Goal: Information Seeking & Learning: Learn about a topic

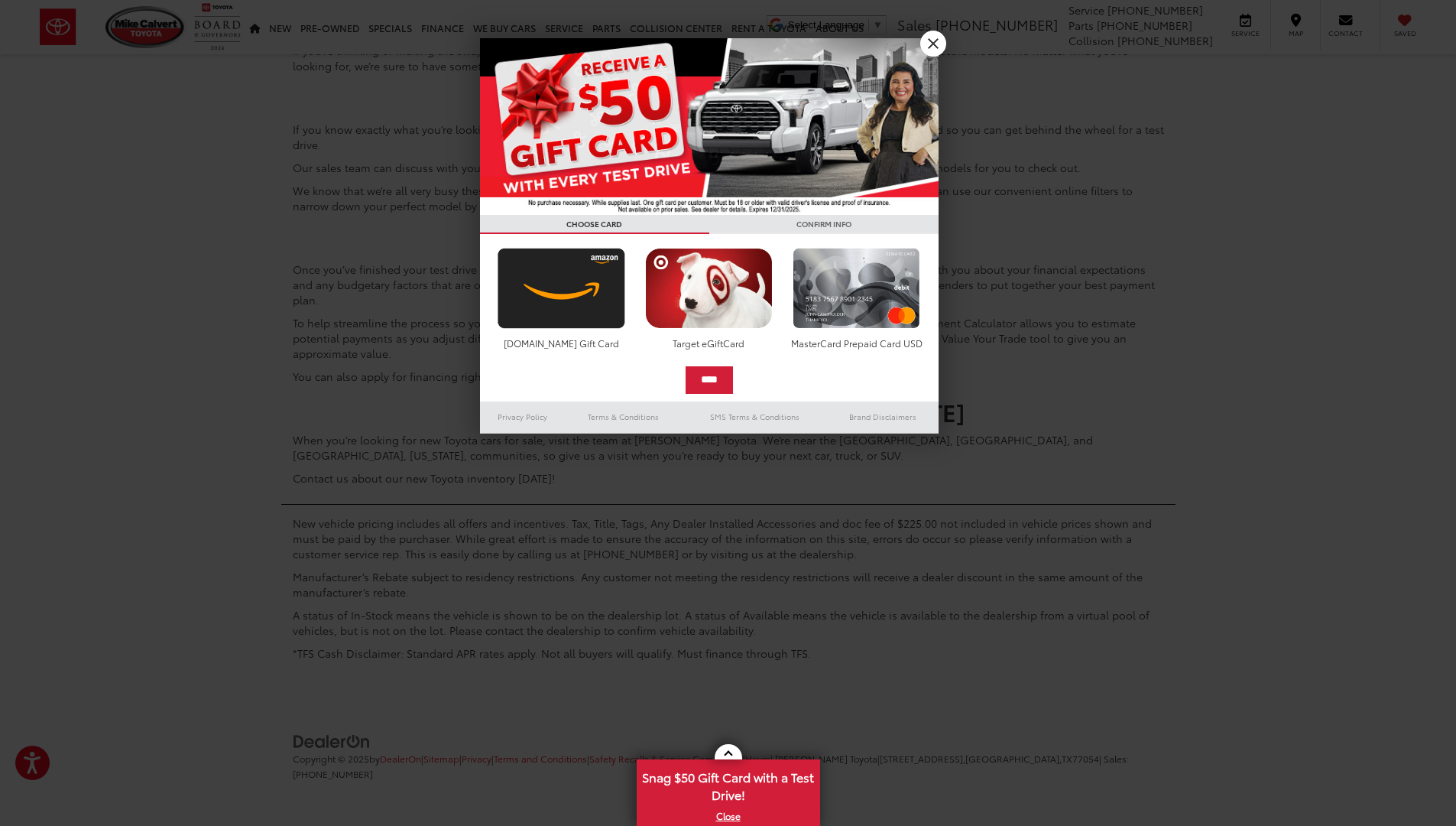
scroll to position [10852, 0]
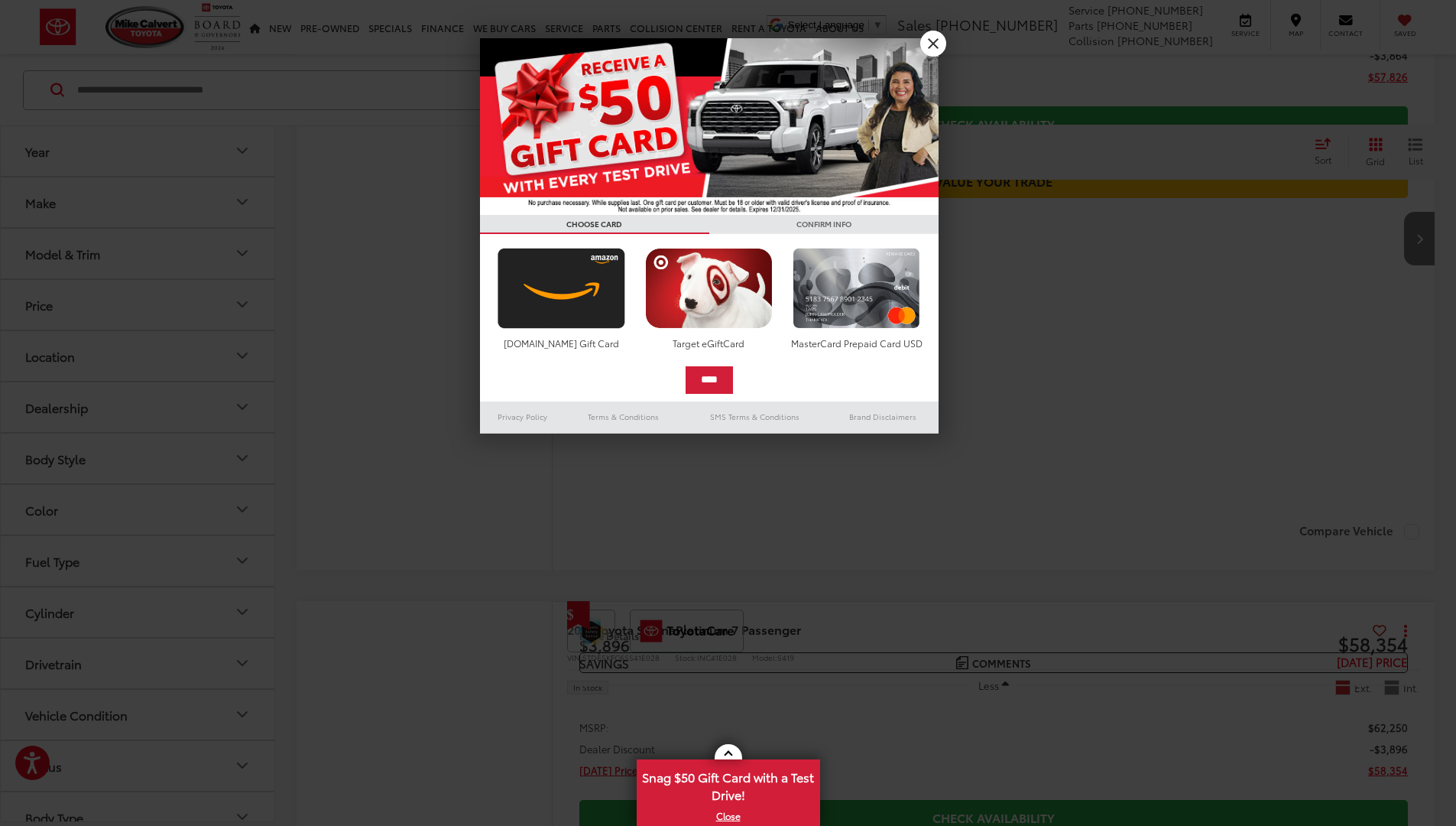
scroll to position [10863, 0]
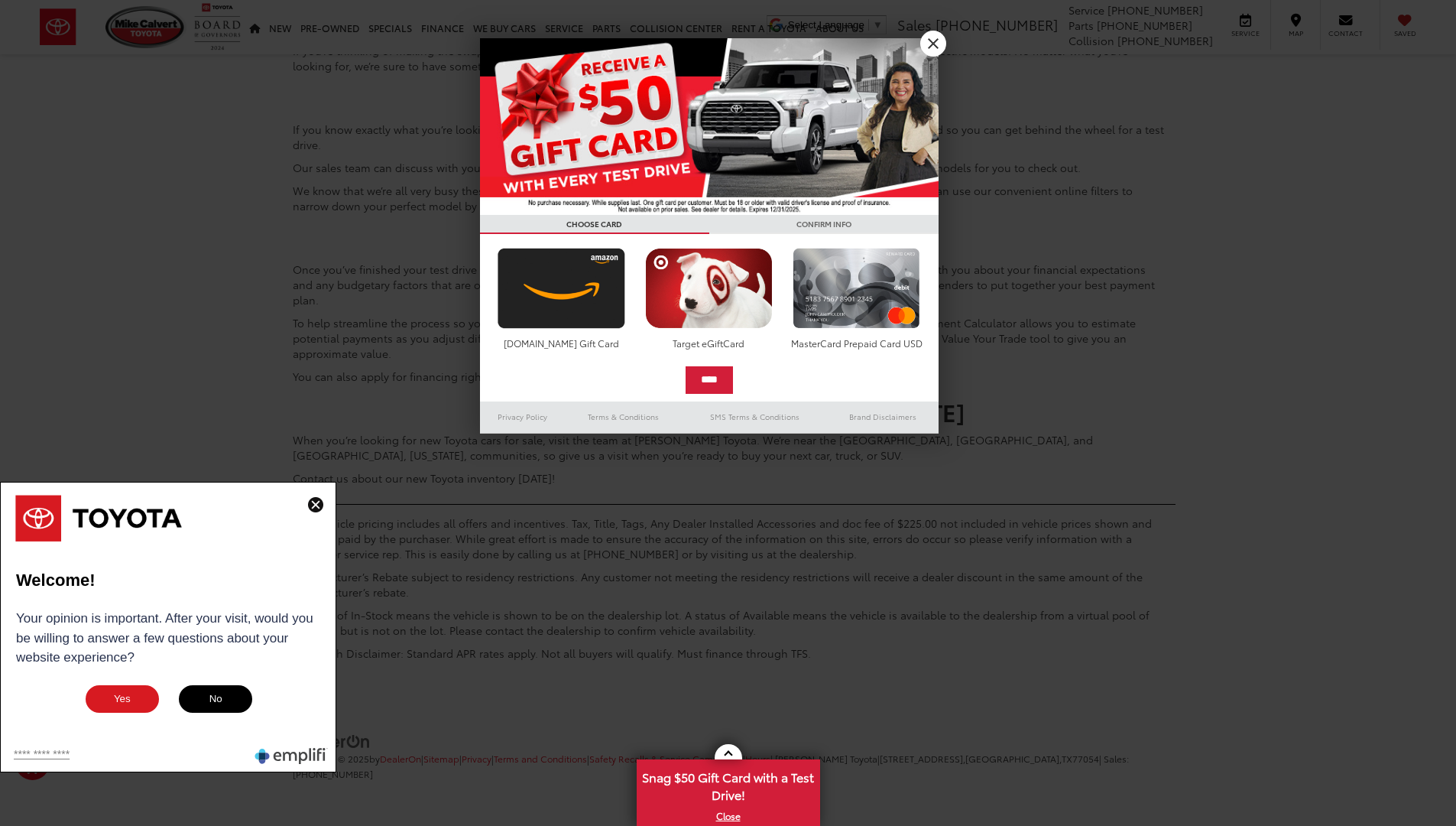
scroll to position [10542, 0]
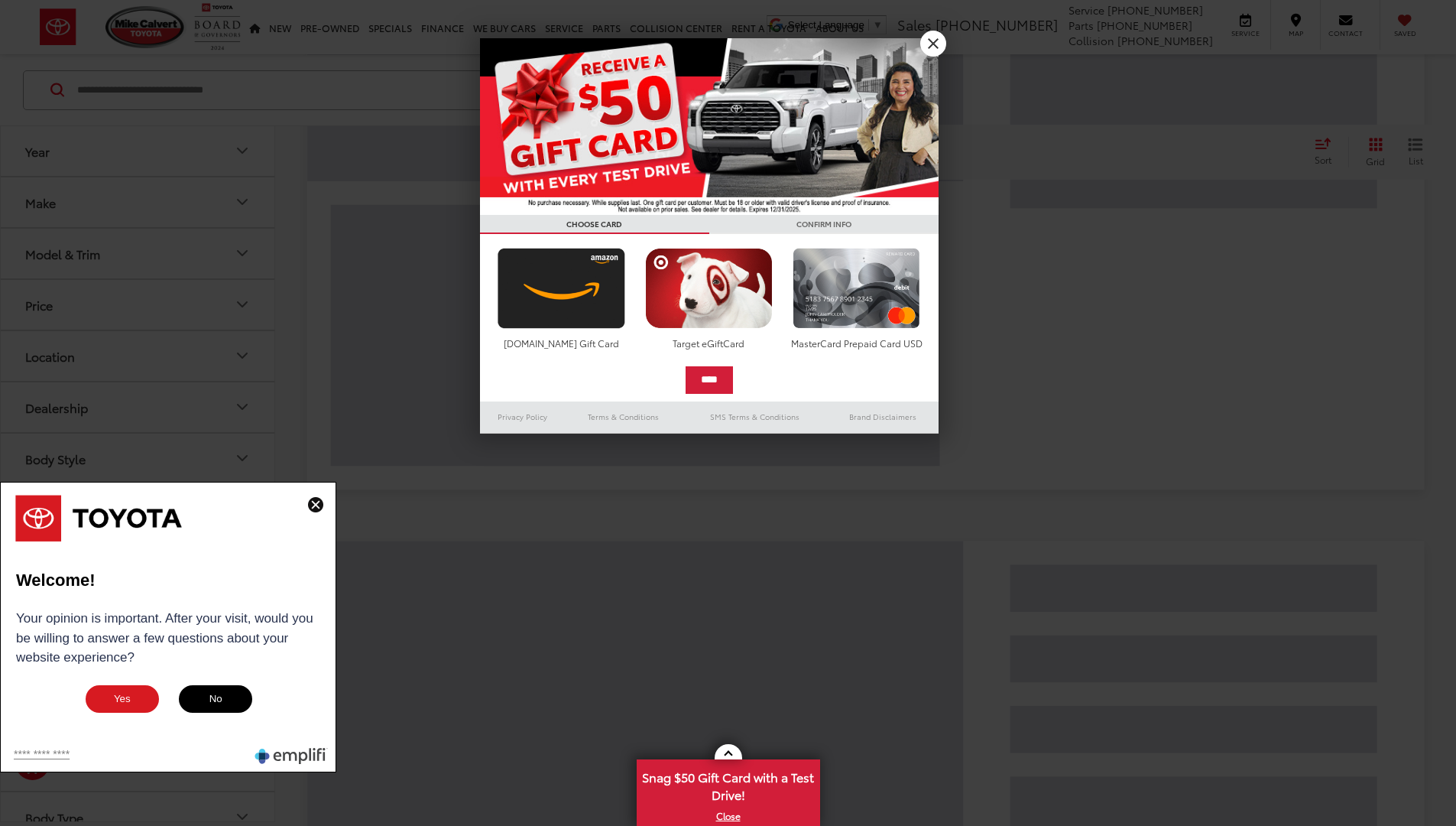
scroll to position [12, 0]
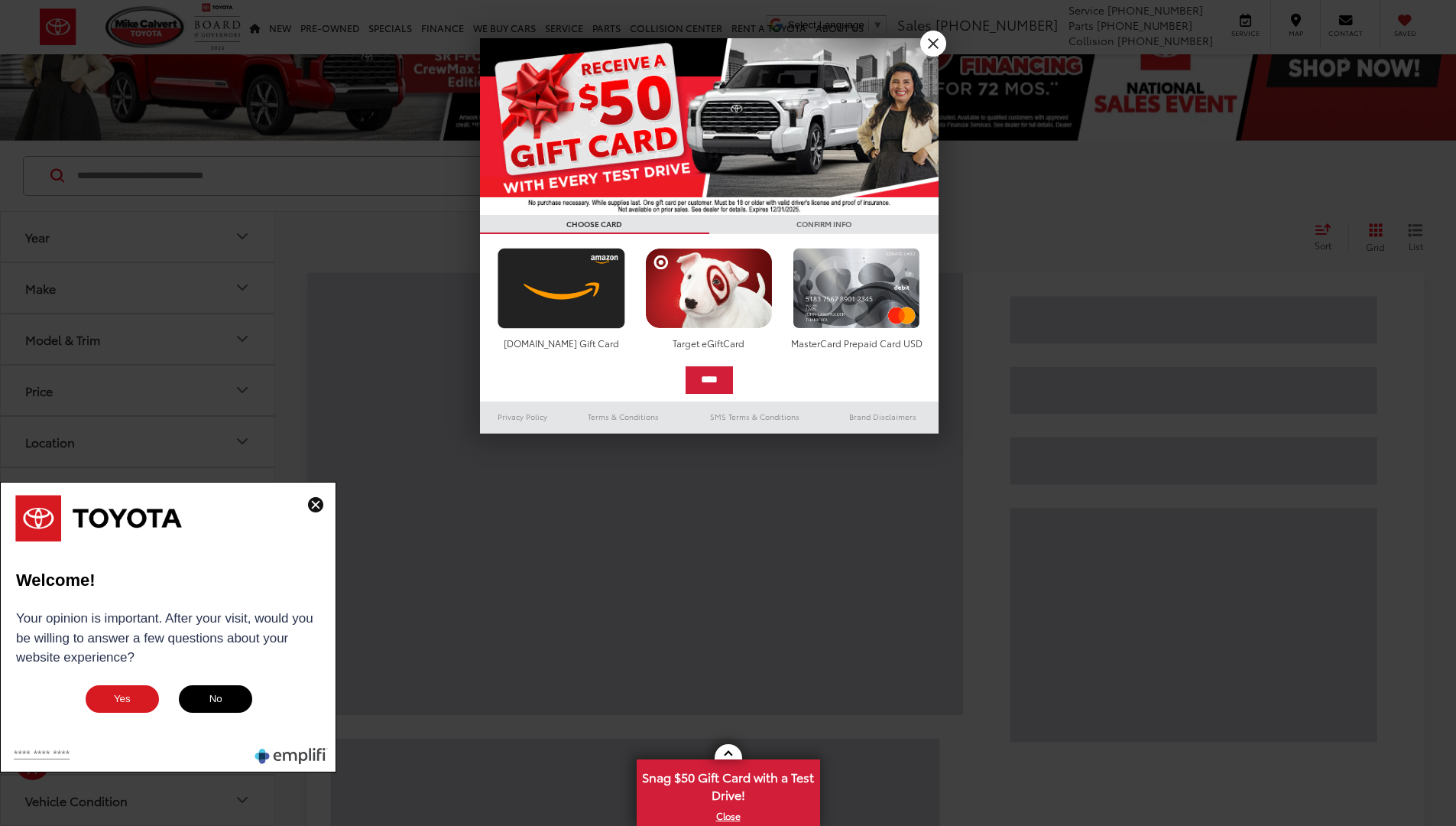
scroll to position [12, 0]
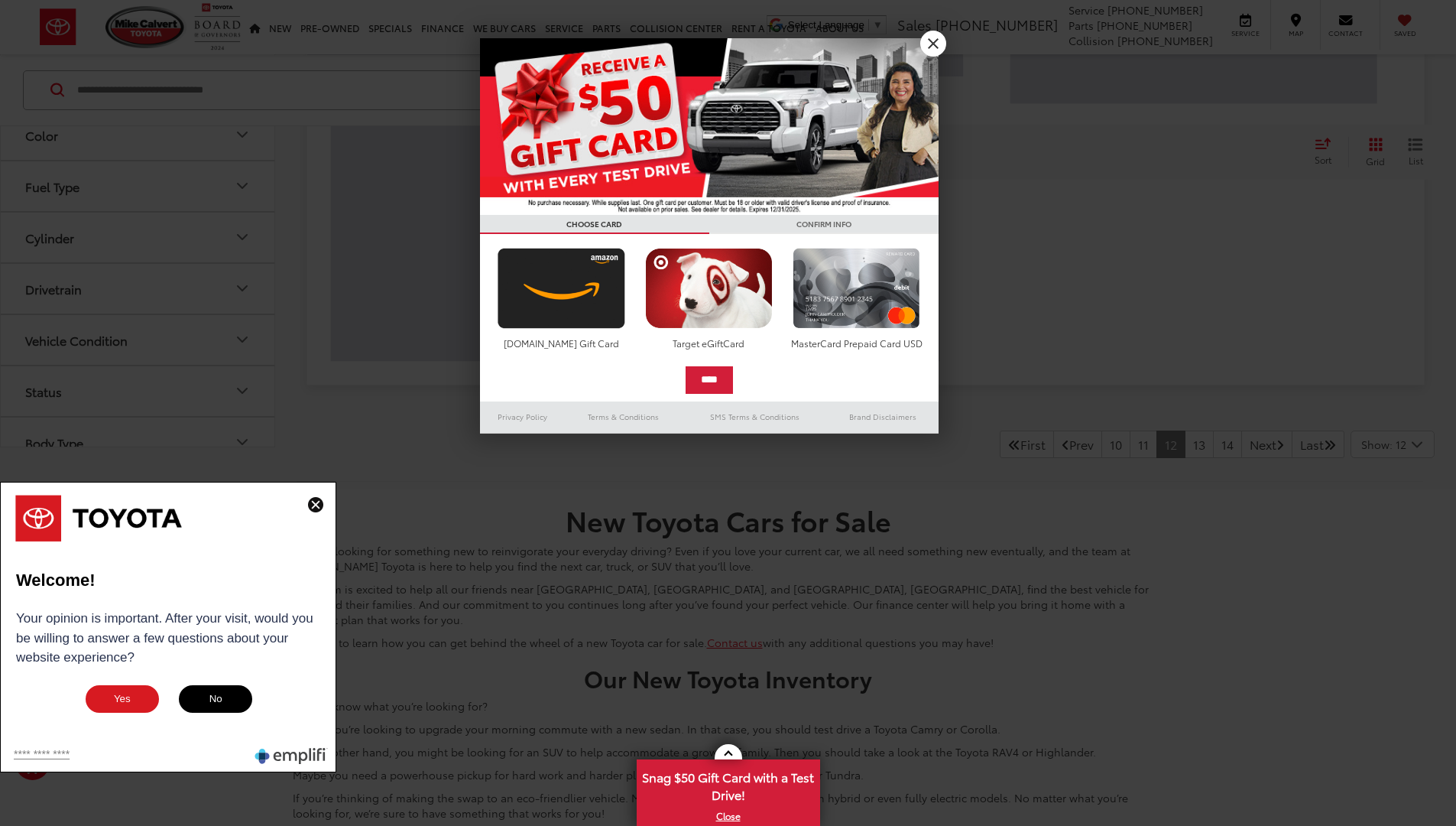
scroll to position [12, 0]
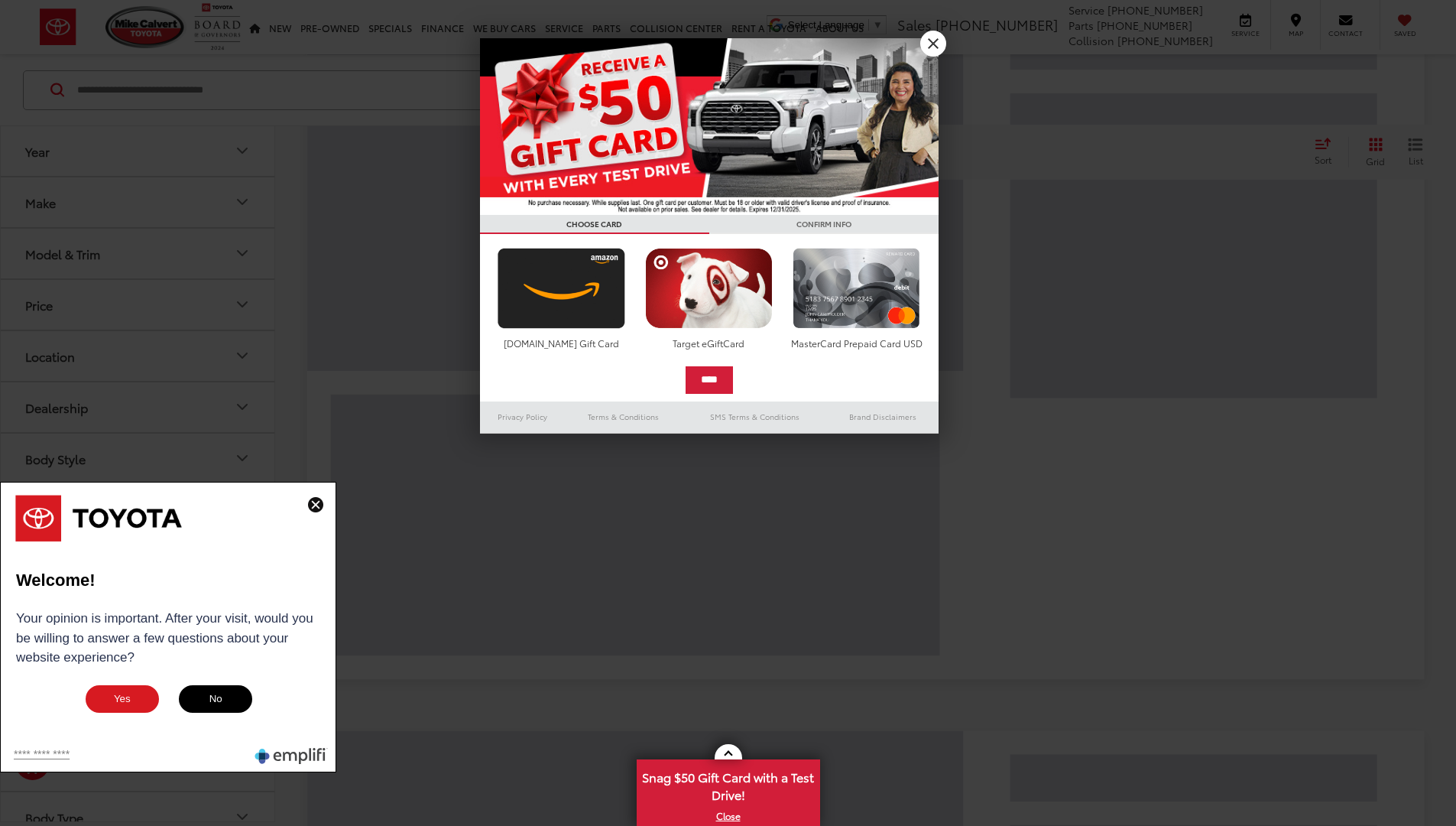
scroll to position [12, 0]
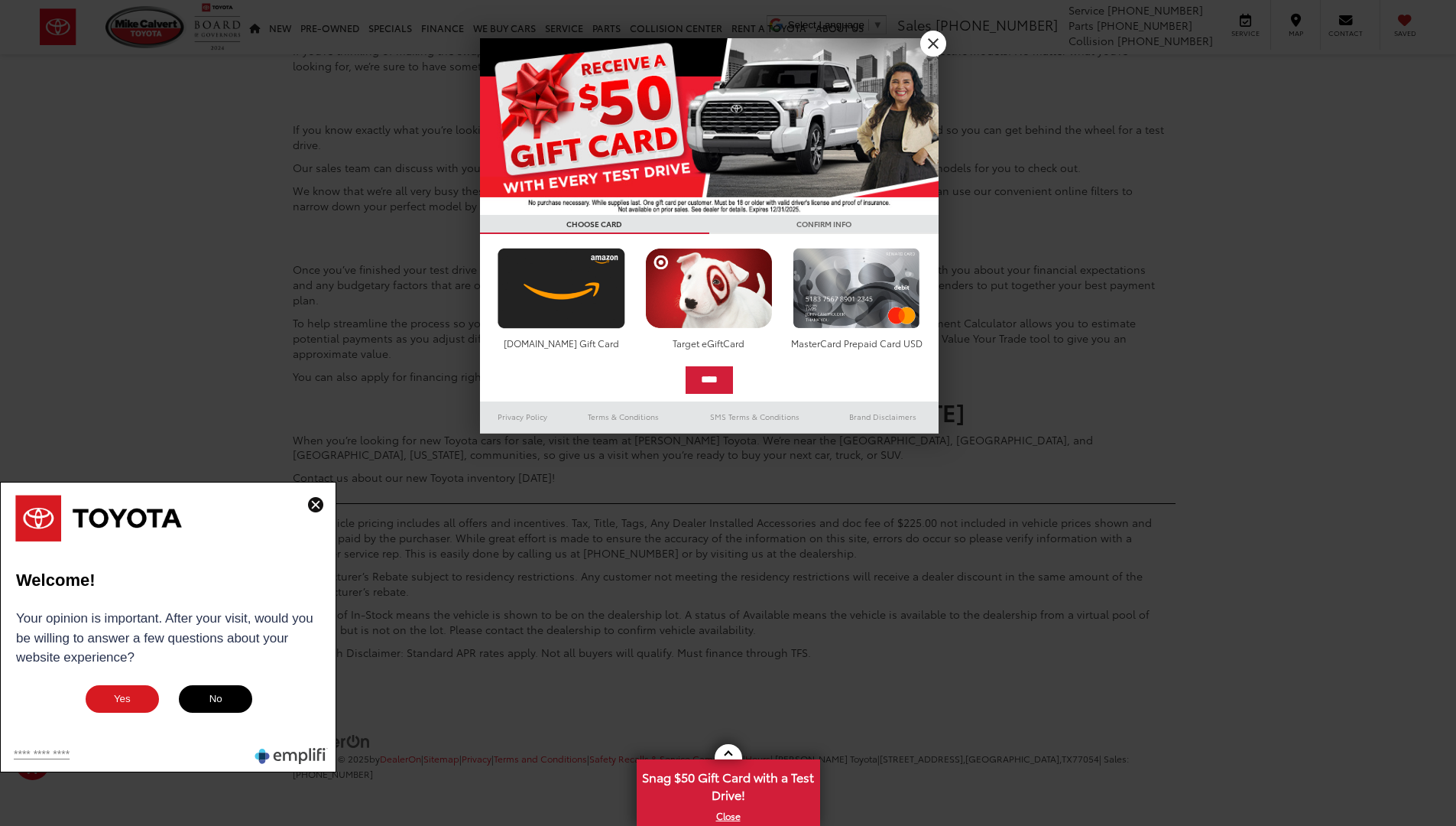
scroll to position [12, 0]
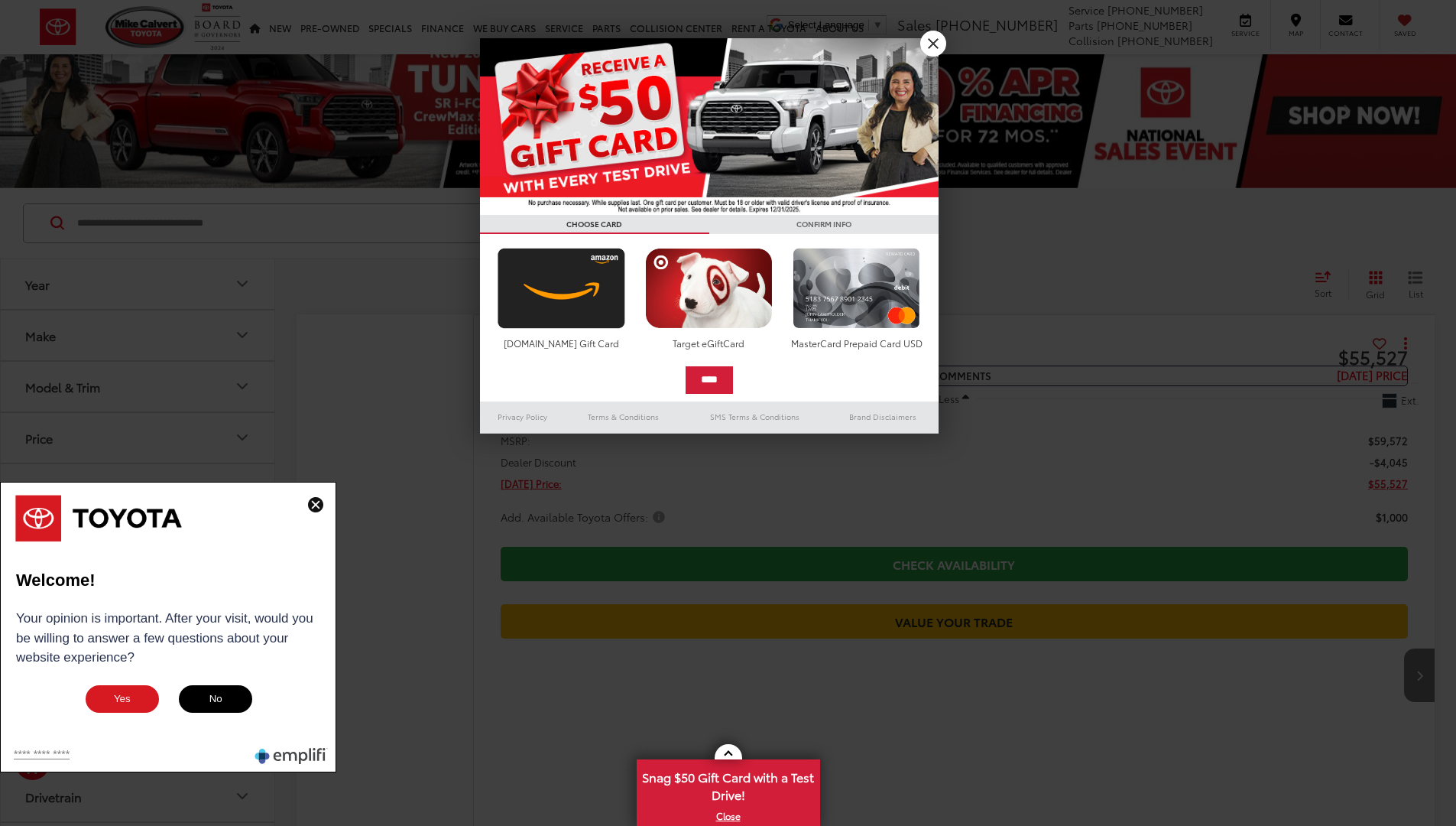
scroll to position [10843, 0]
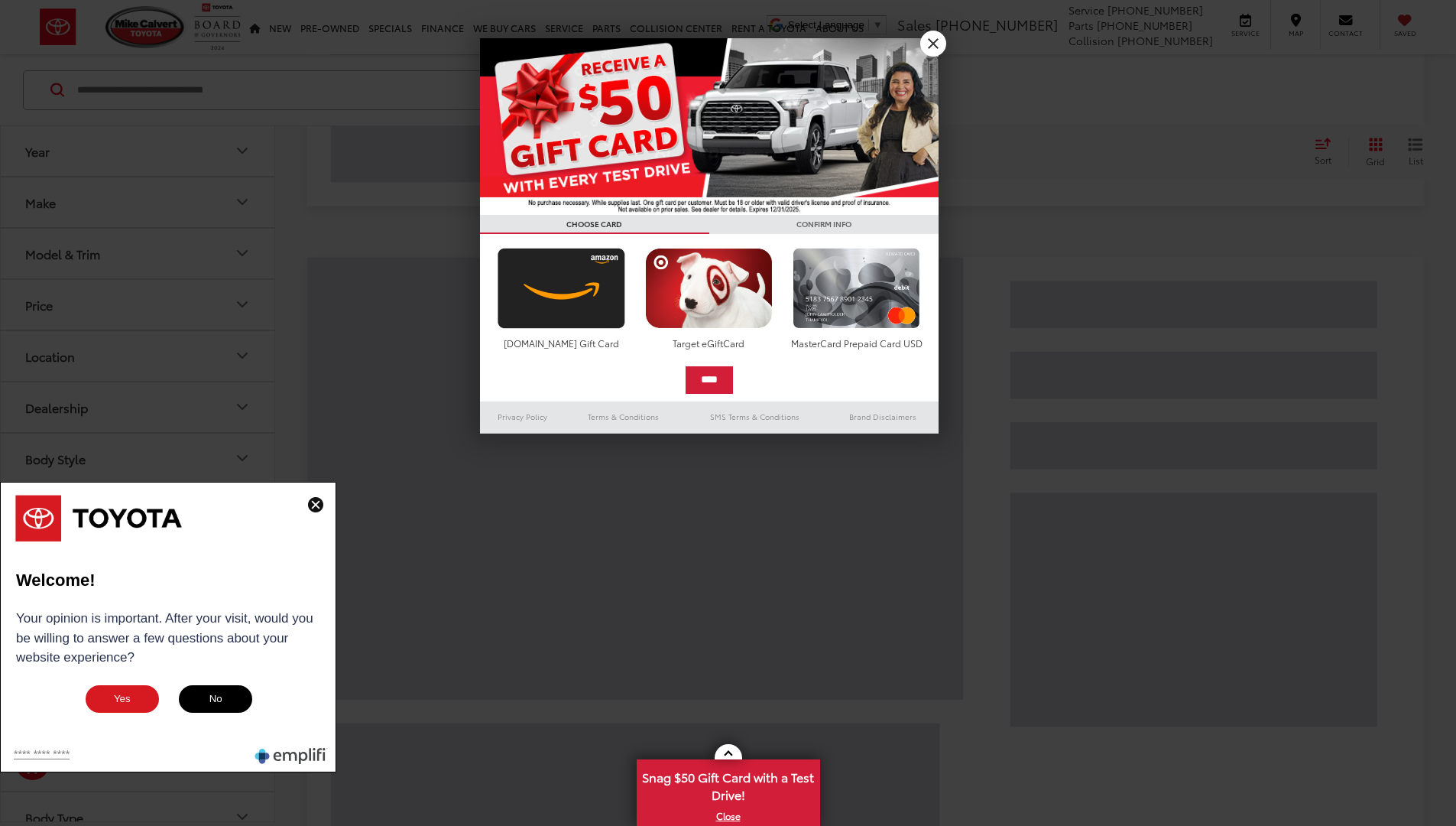
scroll to position [12, 0]
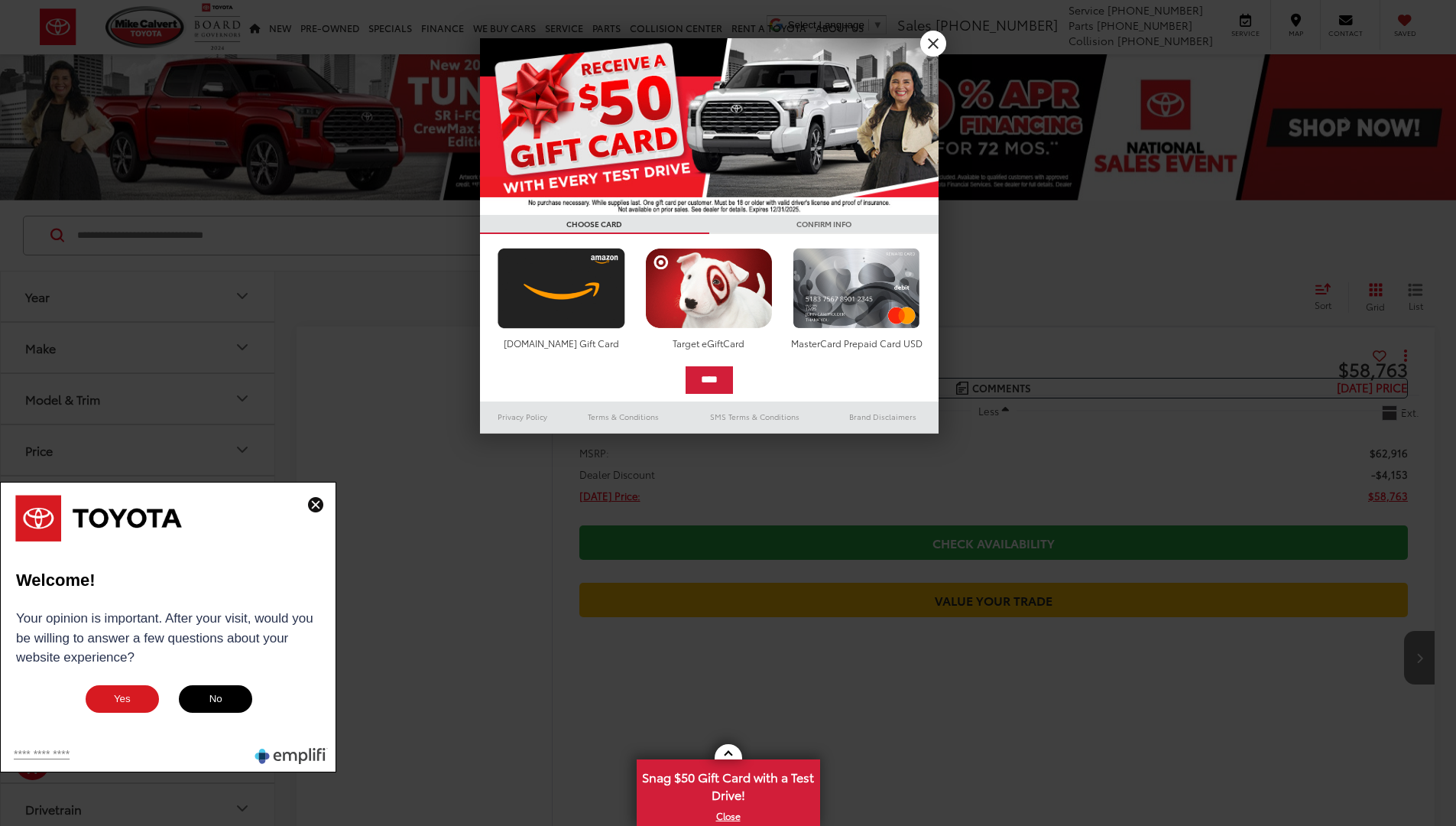
scroll to position [10711, 0]
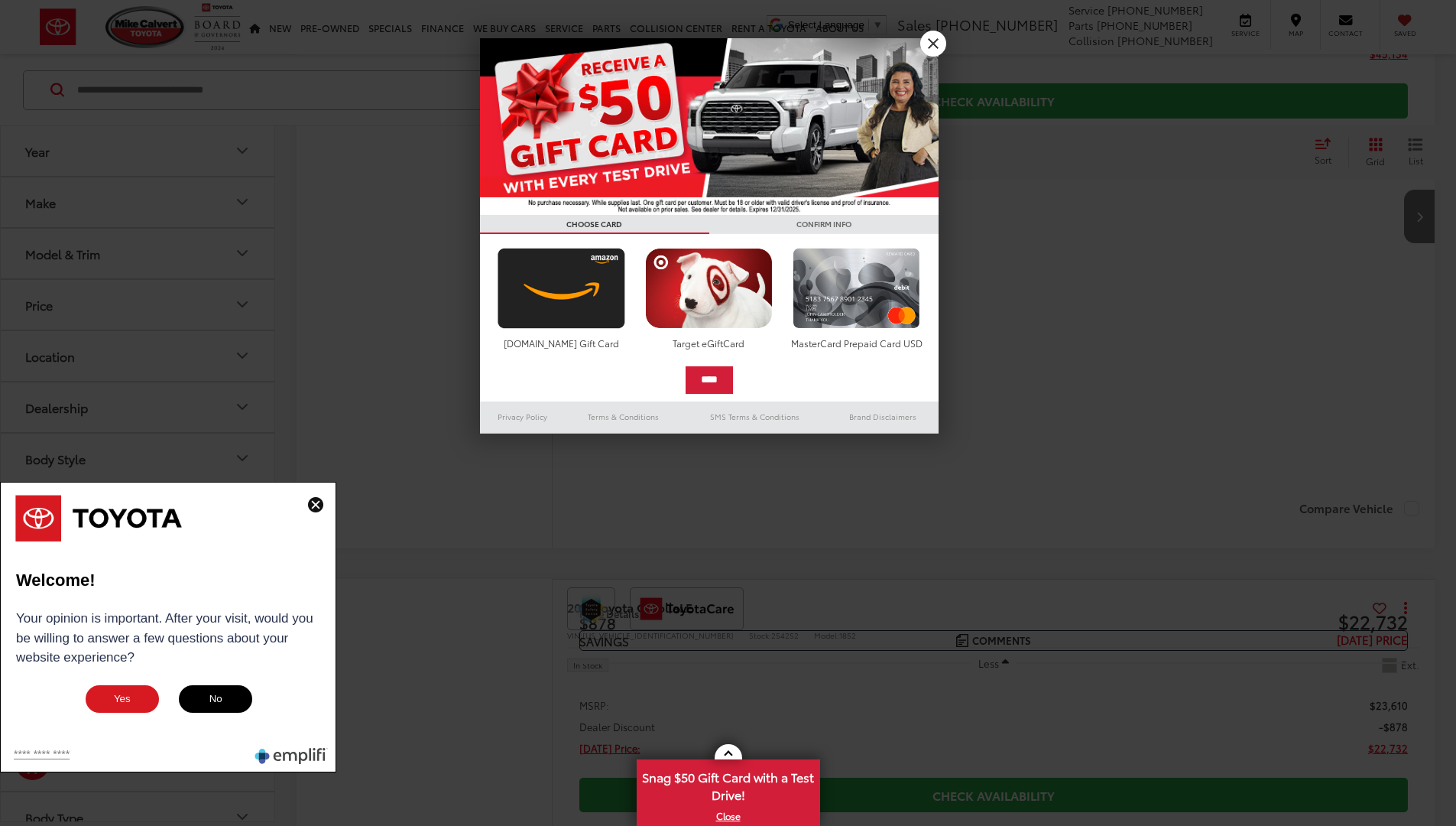
scroll to position [10662, 0]
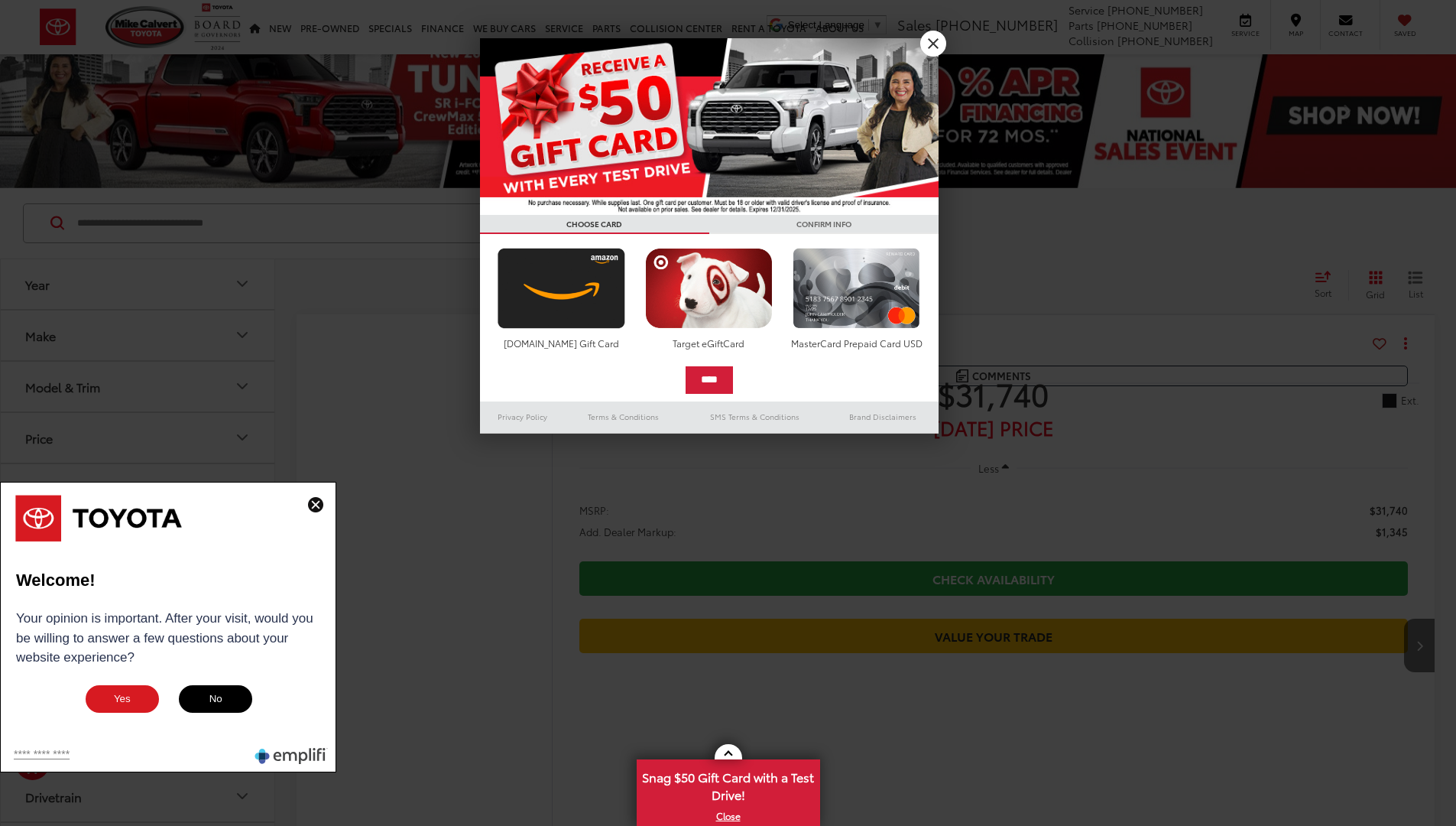
scroll to position [10843, 0]
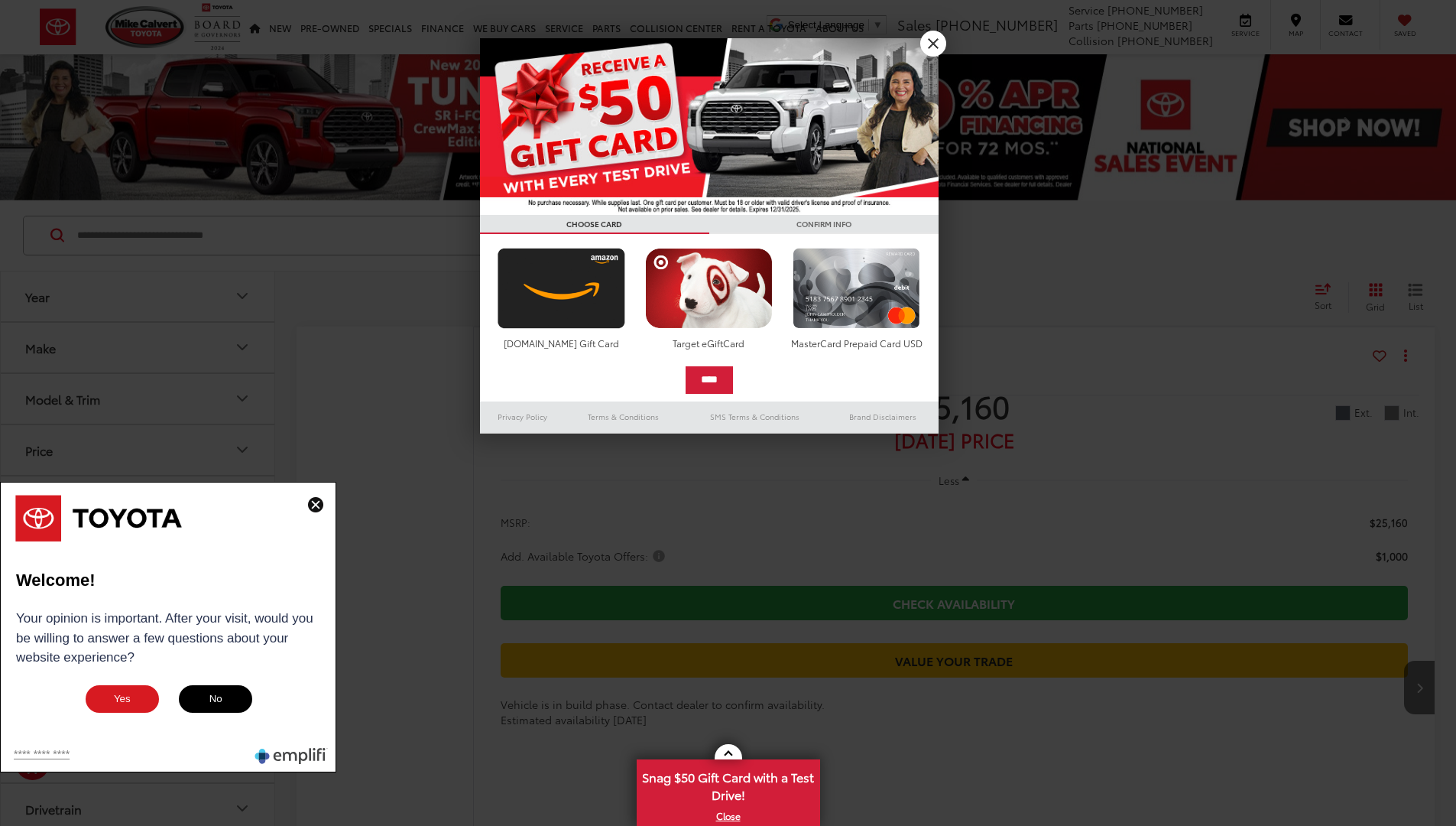
scroll to position [11144, 0]
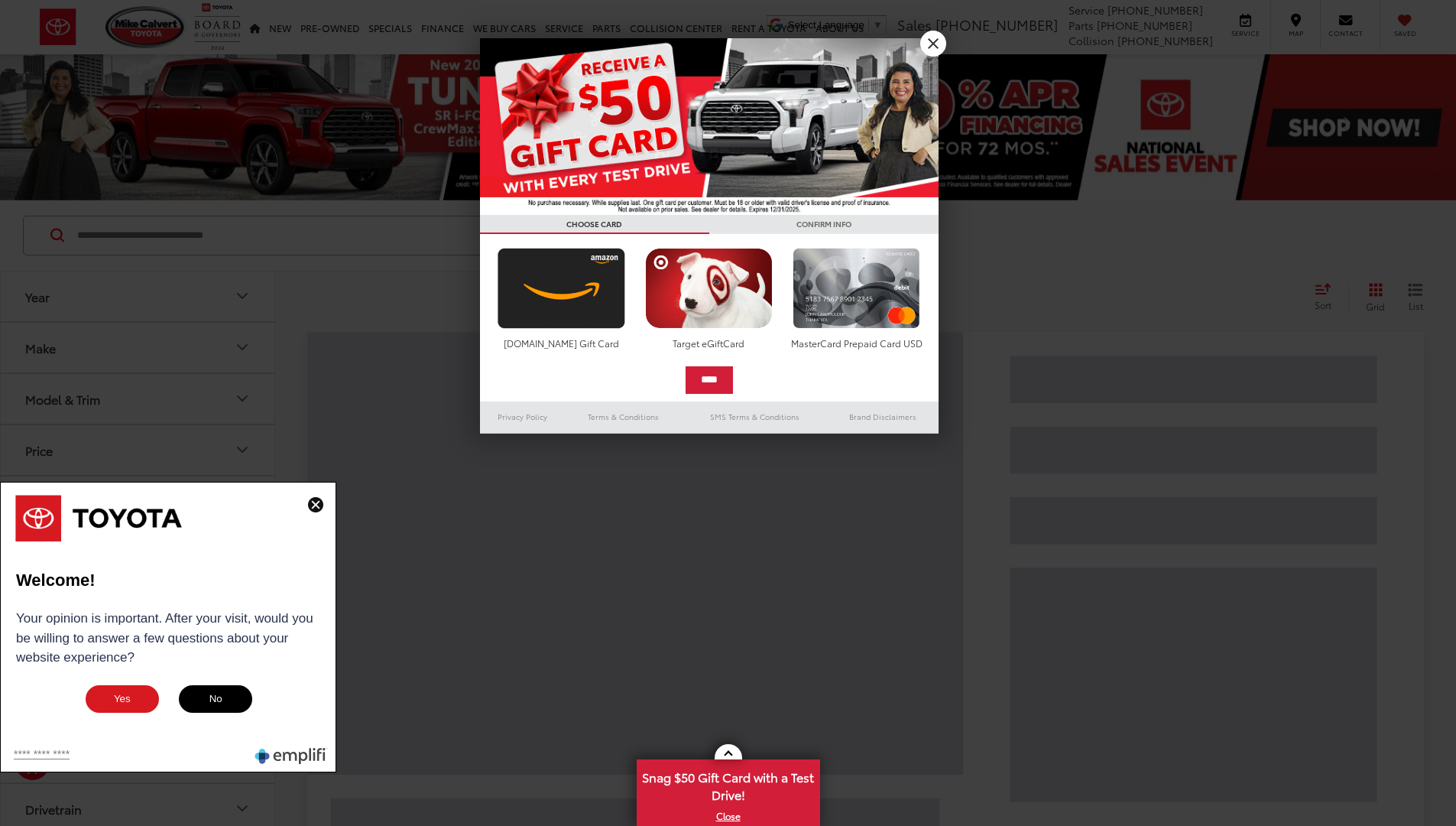
scroll to position [12, 0]
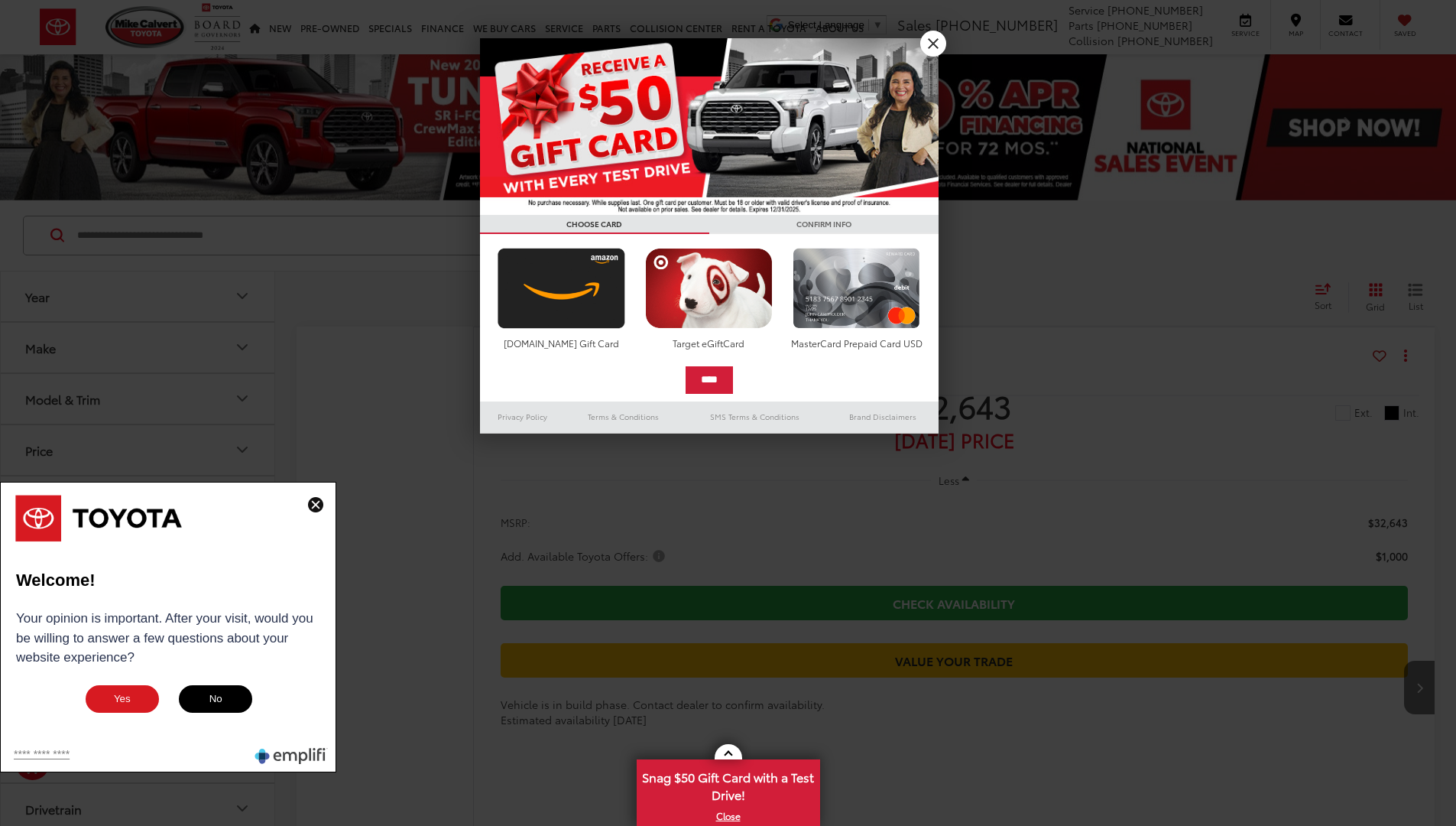
scroll to position [10843, 0]
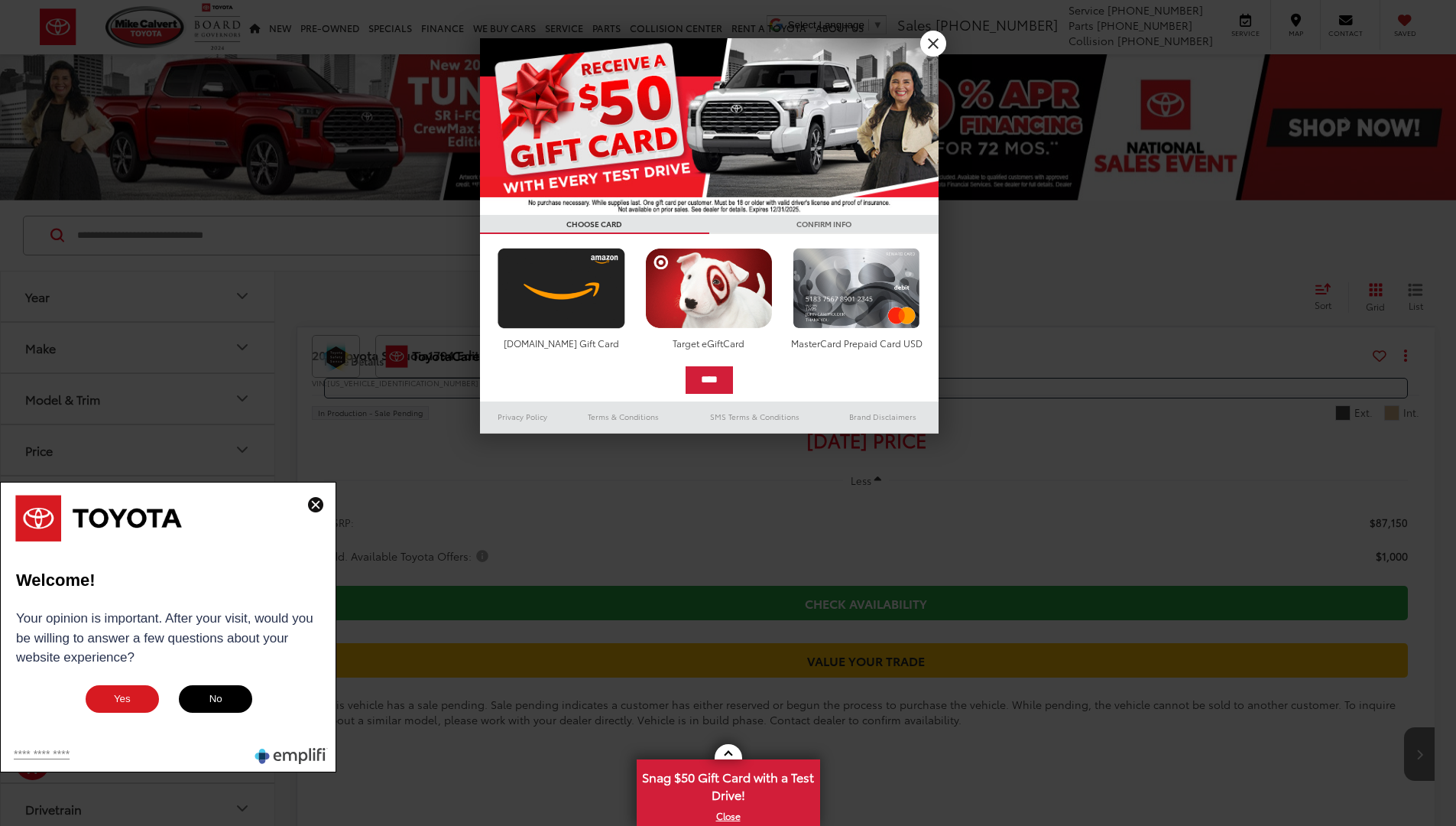
scroll to position [10843, 0]
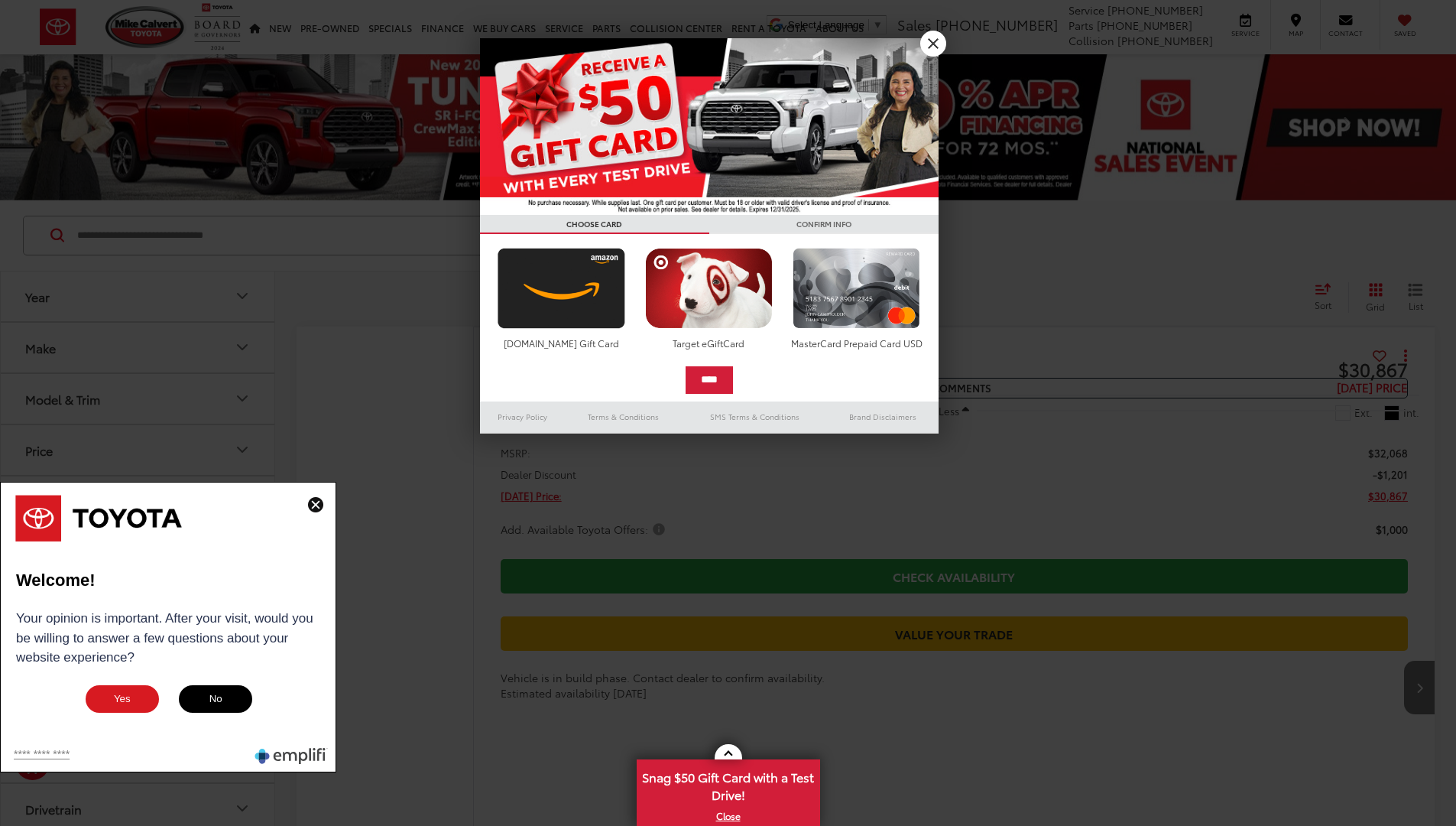
scroll to position [10843, 0]
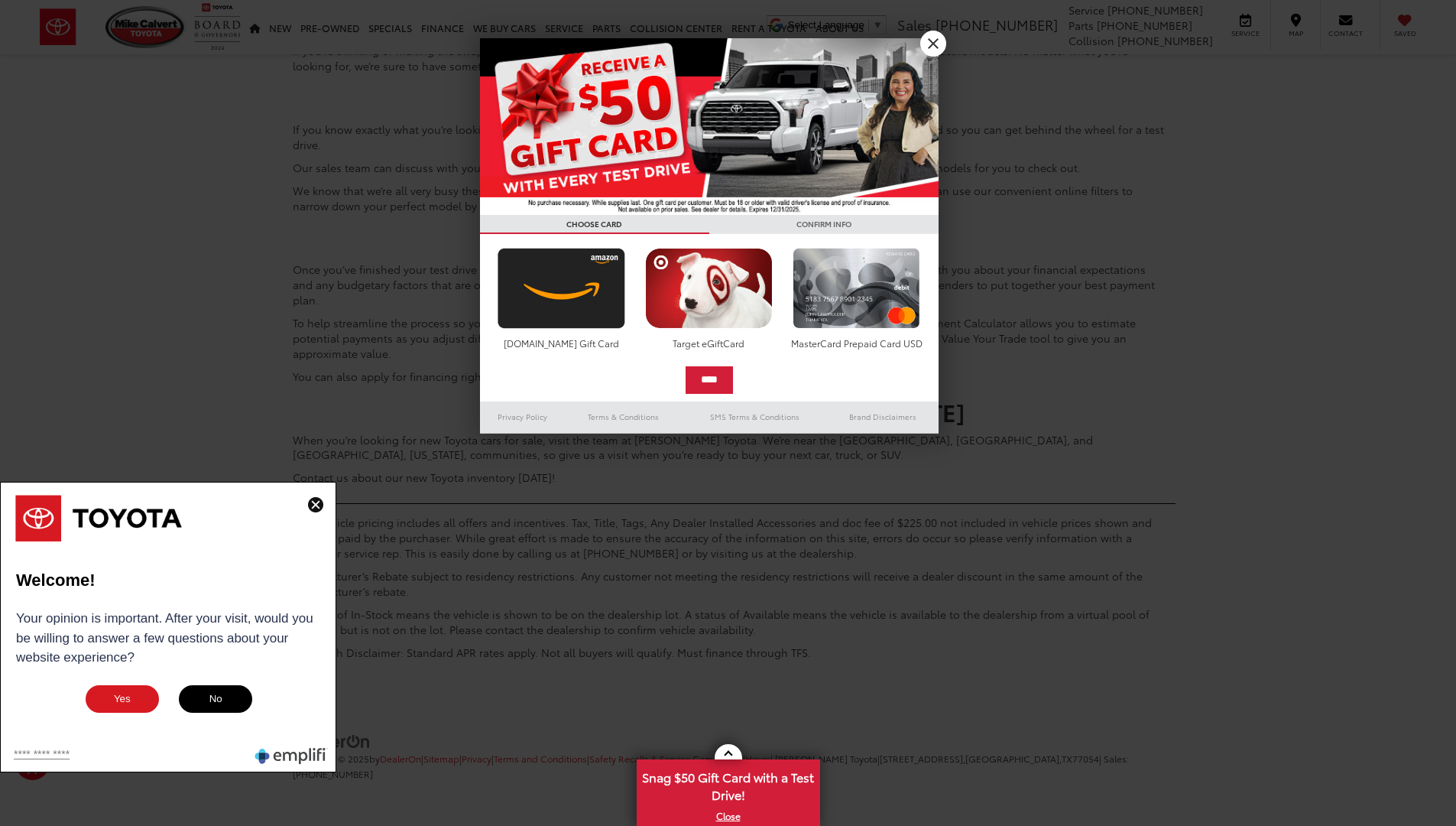
scroll to position [12, 0]
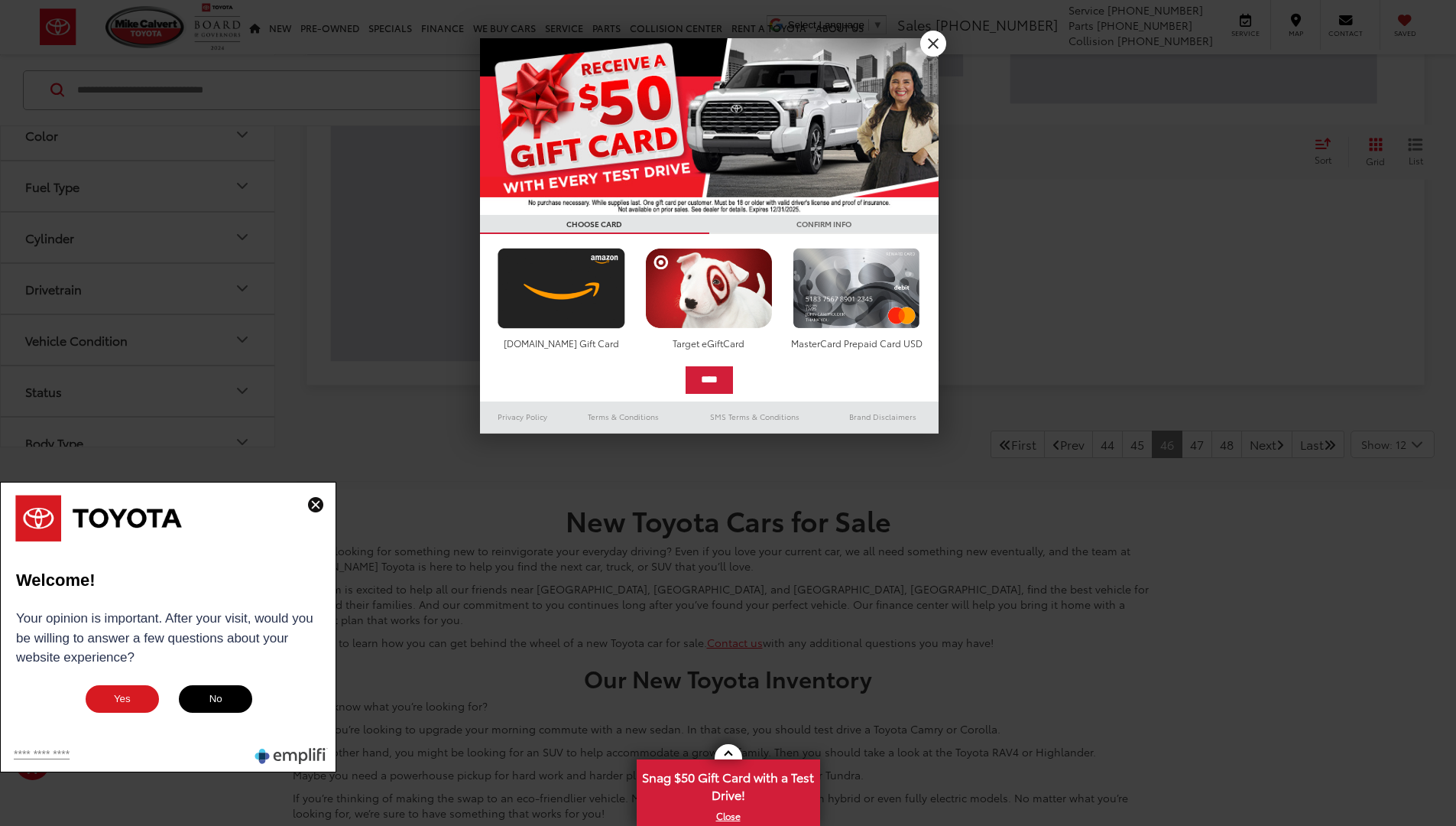
scroll to position [12, 0]
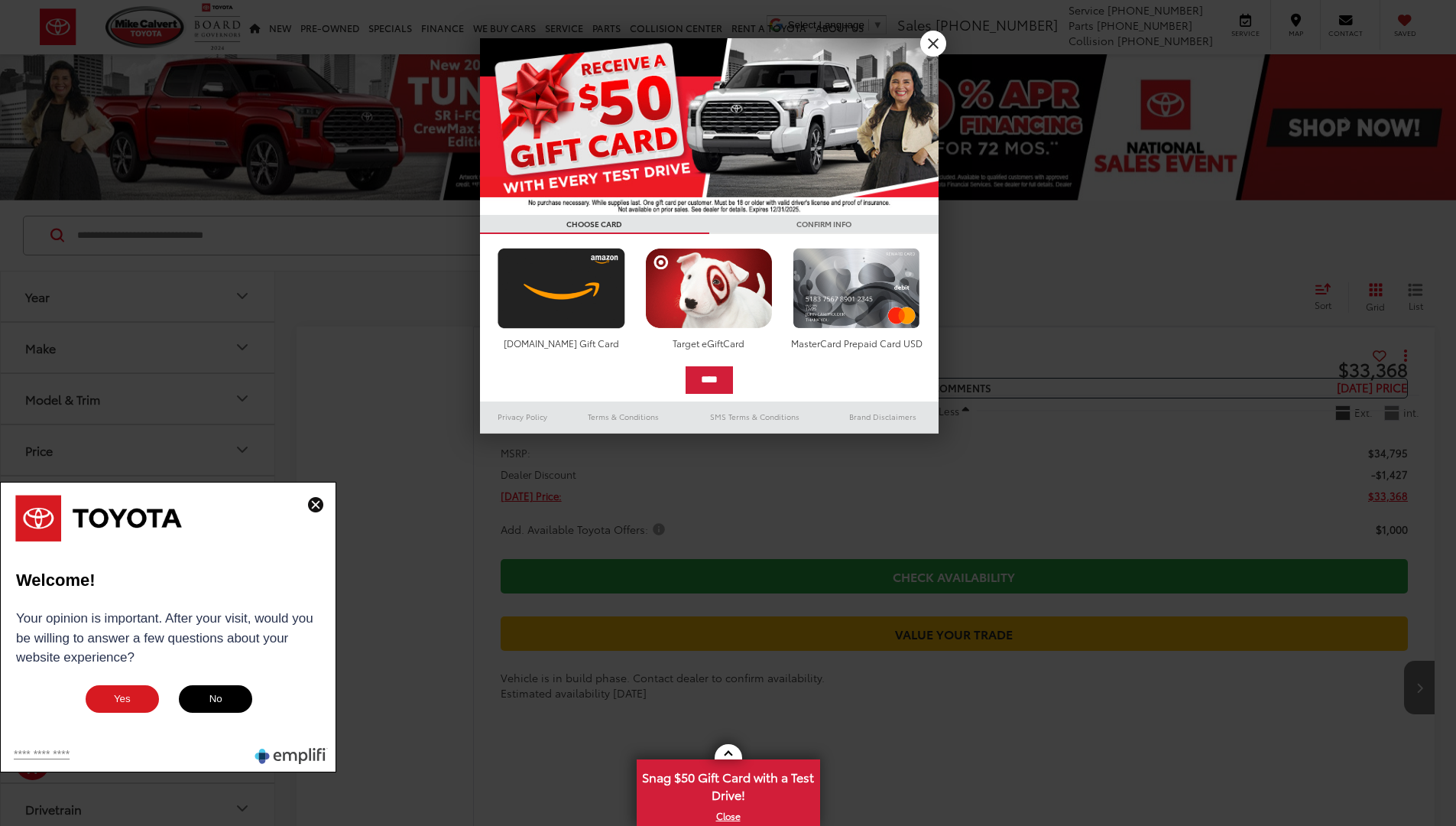
scroll to position [11144, 0]
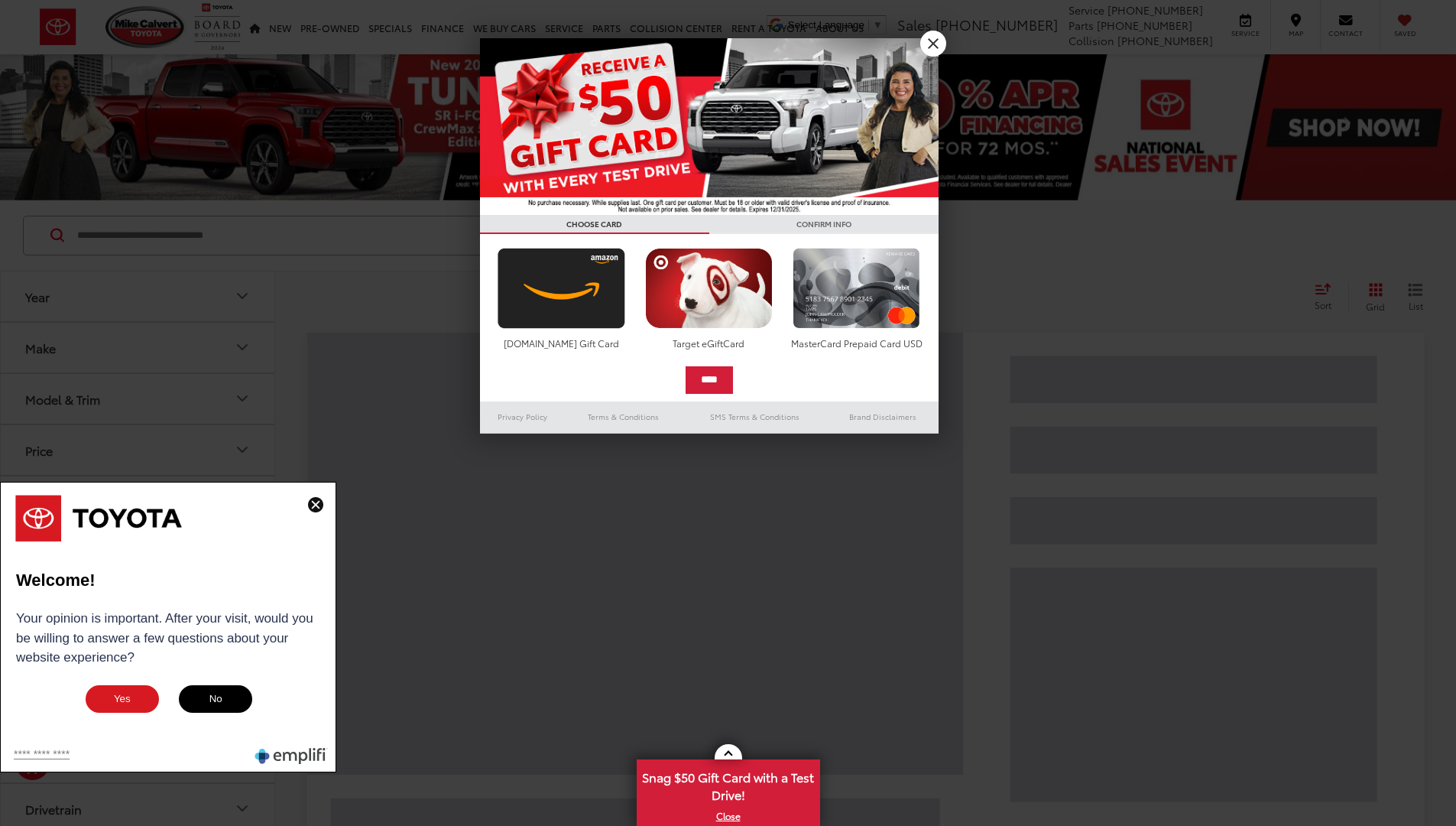
scroll to position [12, 0]
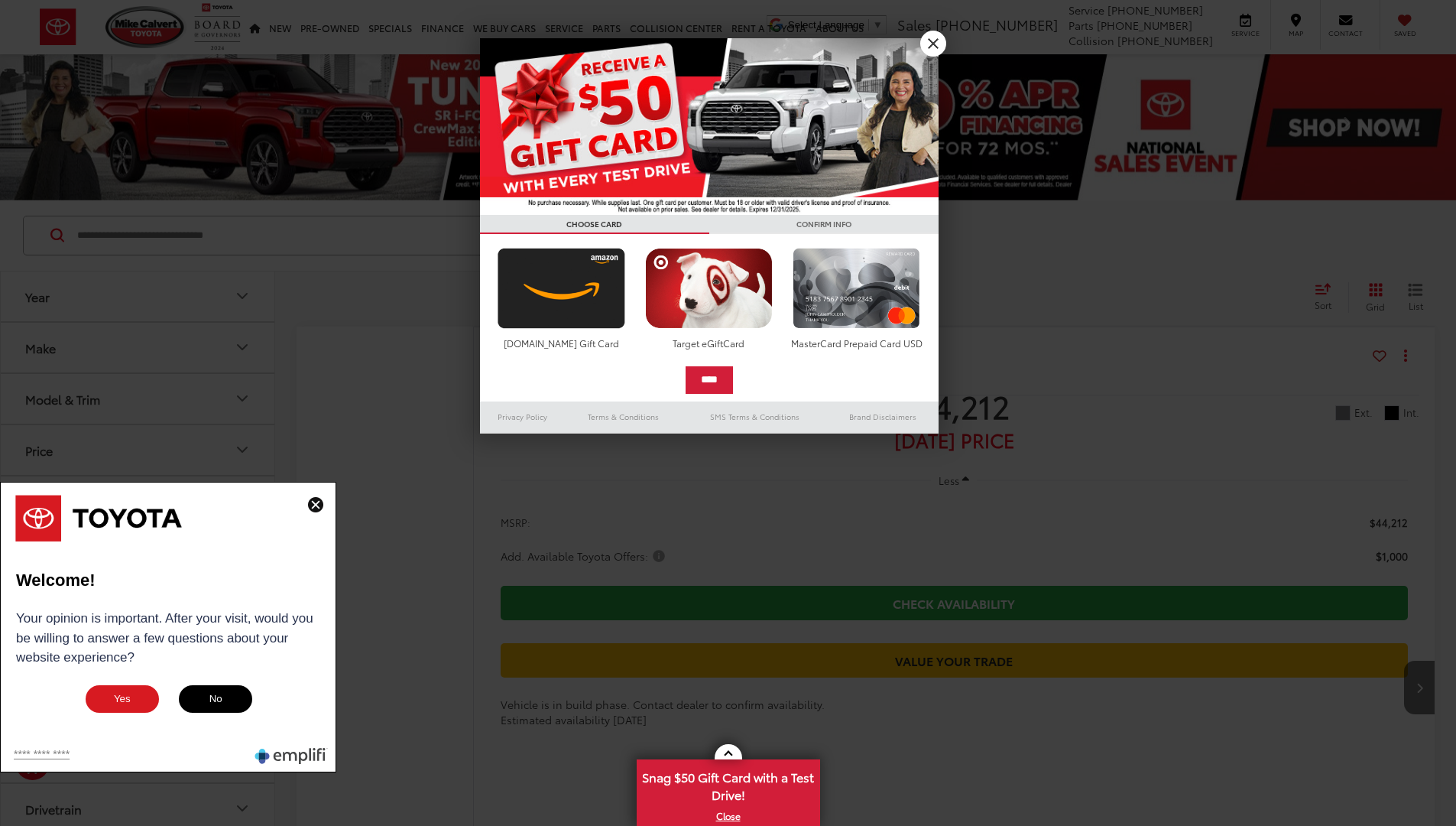
scroll to position [7303, 0]
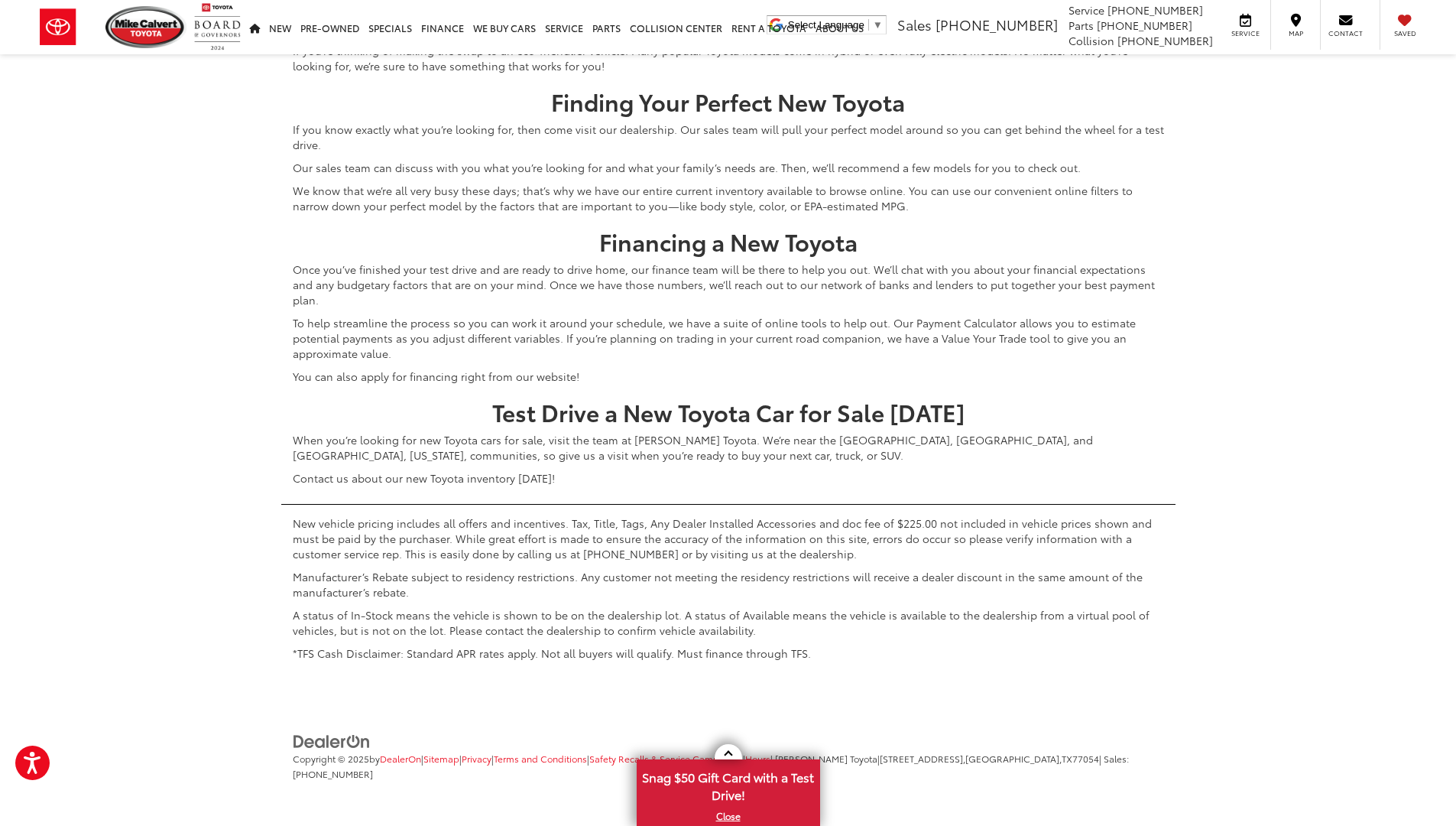
scroll to position [7311, 0]
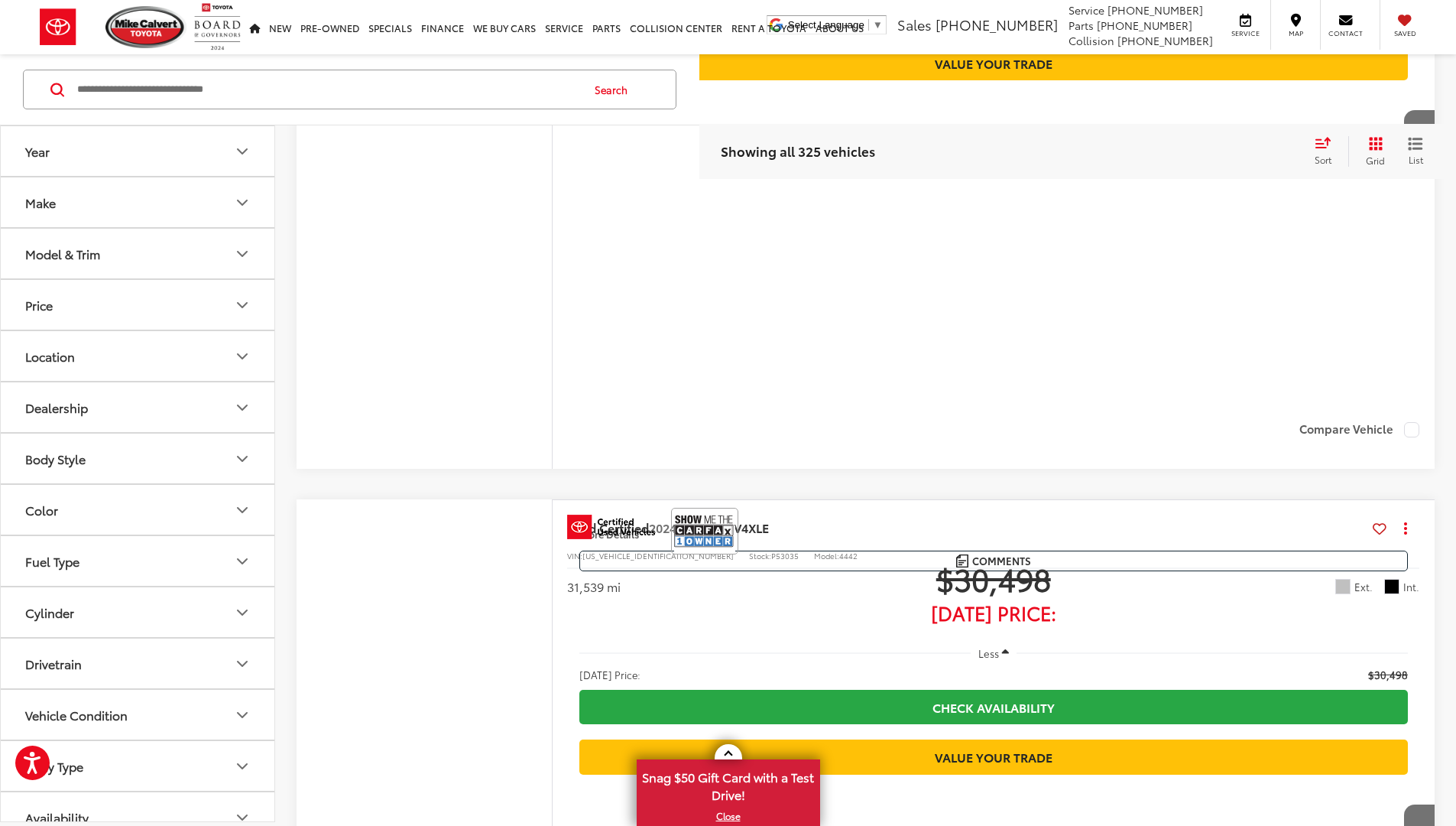
scroll to position [11095, 0]
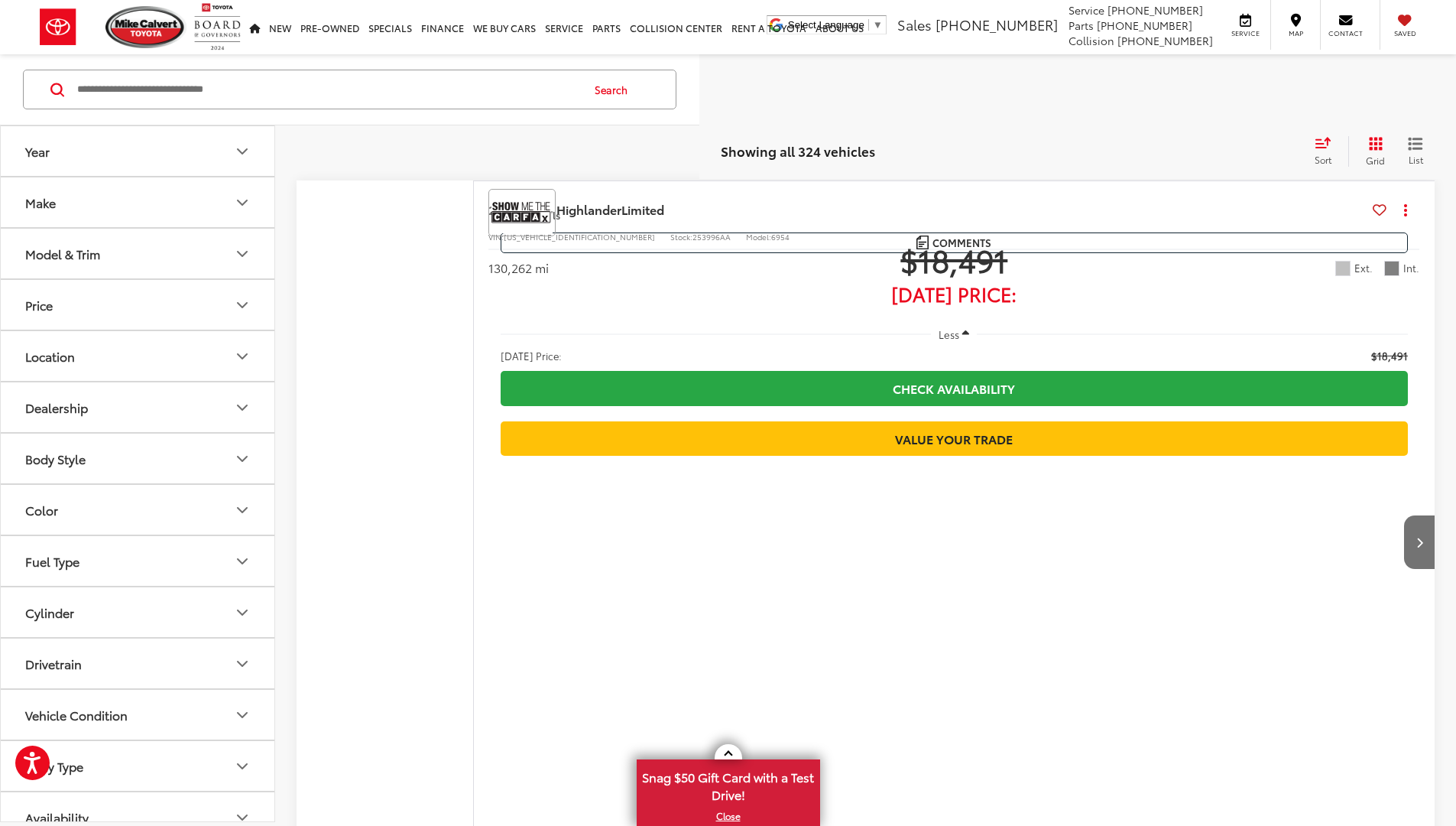
scroll to position [10294, 0]
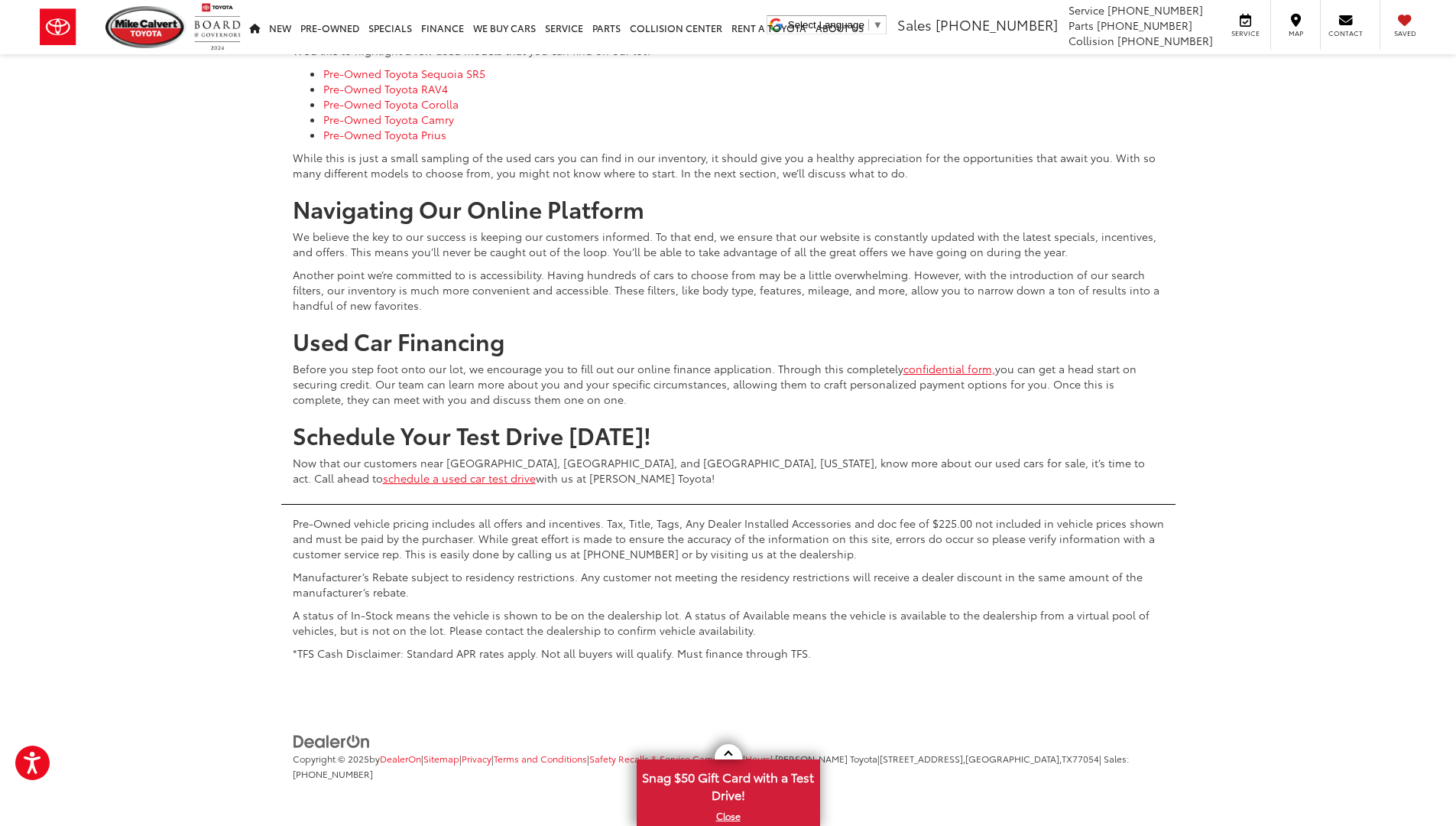
scroll to position [10301, 0]
